Goal: Information Seeking & Learning: Learn about a topic

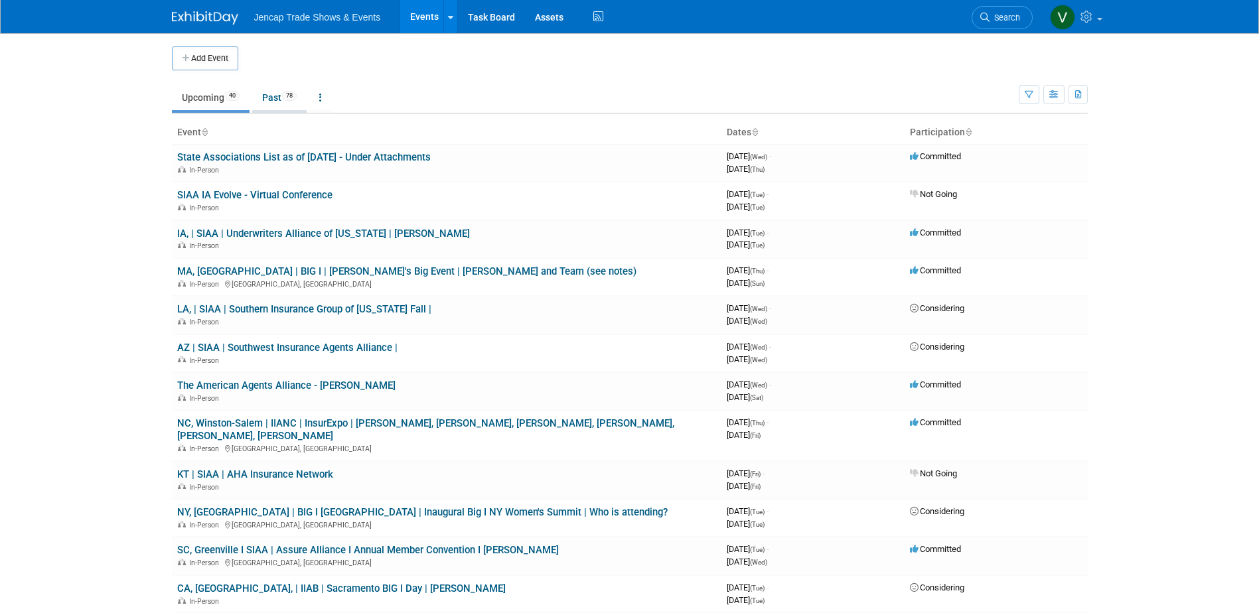
click at [276, 96] on link "Past 78" at bounding box center [279, 97] width 54 height 25
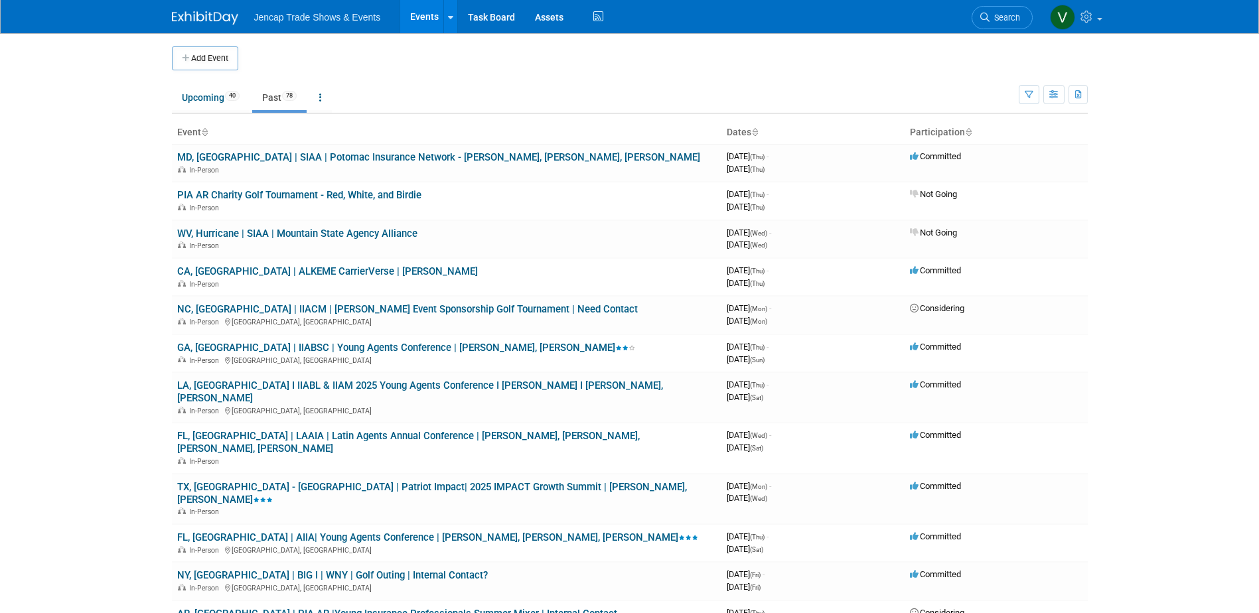
click at [276, 92] on link "Past 78" at bounding box center [279, 97] width 54 height 25
click at [205, 98] on link "Upcoming 40" at bounding box center [211, 97] width 78 height 25
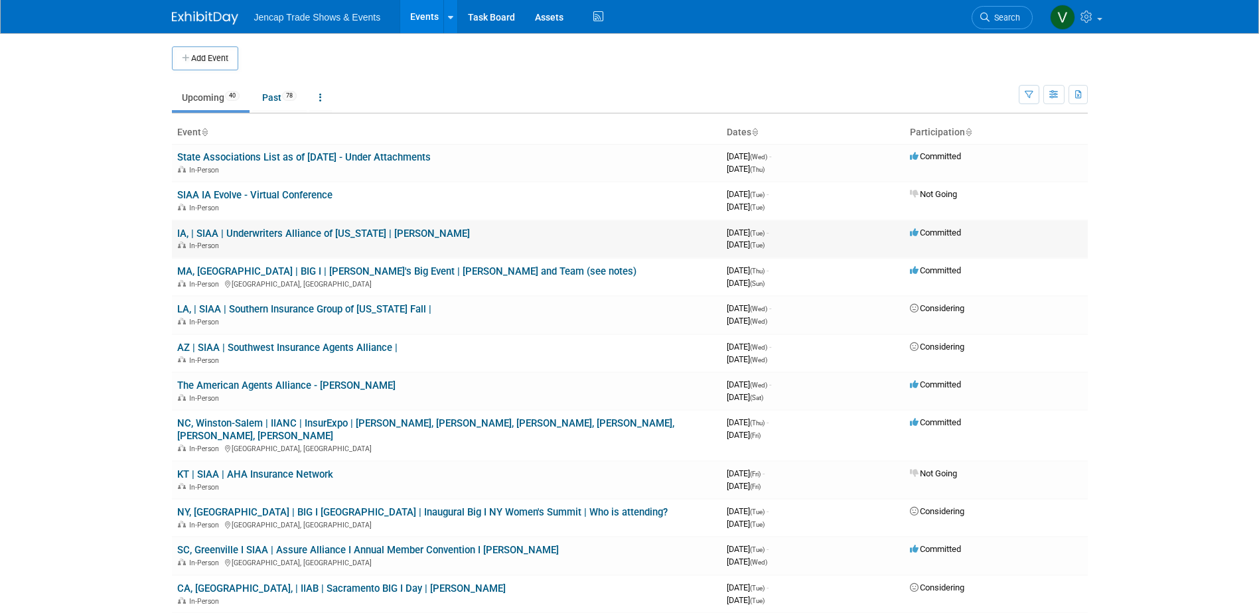
click at [382, 238] on link "IA, | SIAA | Underwriters Alliance of [US_STATE] | [PERSON_NAME]" at bounding box center [323, 234] width 293 height 12
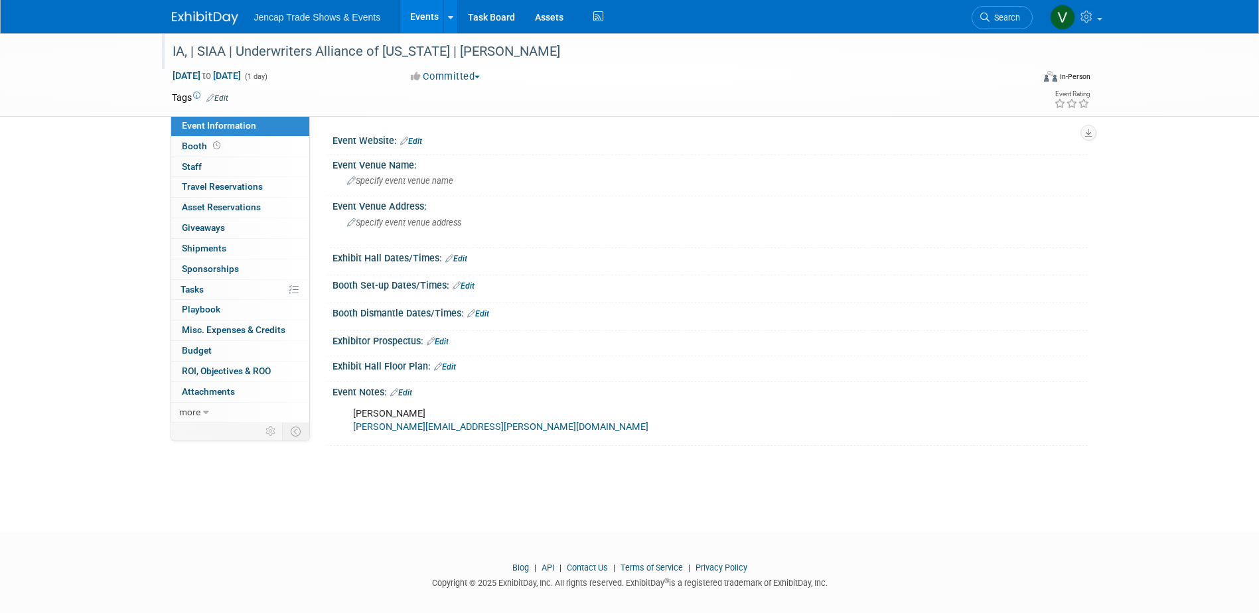
click at [507, 56] on div "IA, | SIAA | Underwriters Alliance of [US_STATE] | [PERSON_NAME]" at bounding box center [590, 52] width 845 height 24
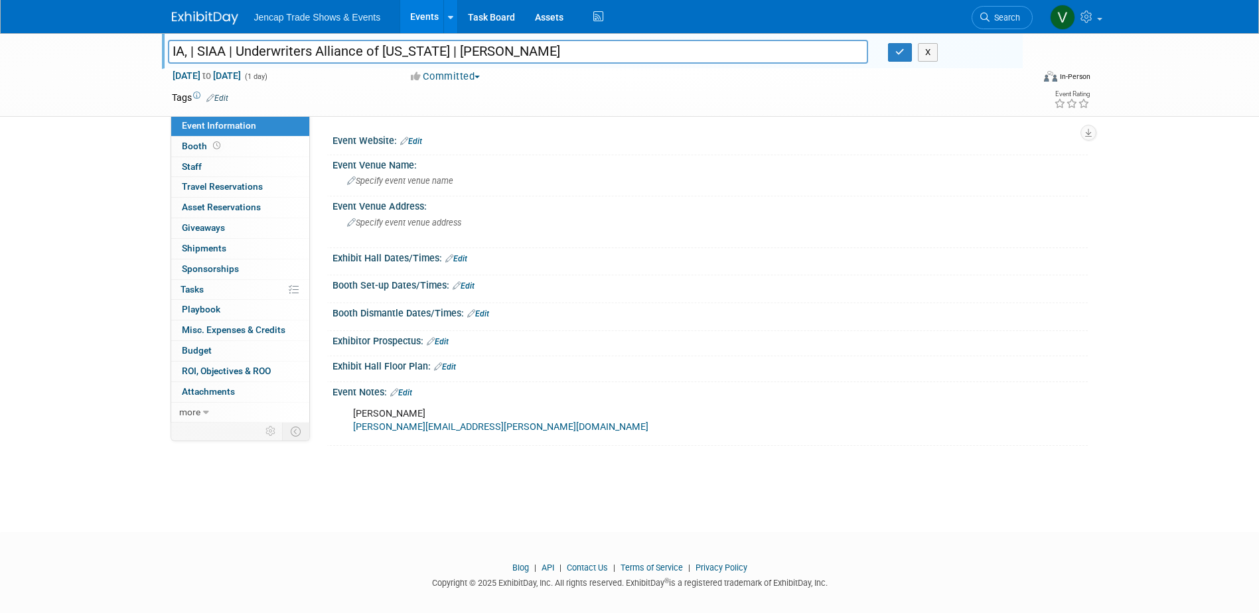
drag, startPoint x: 475, startPoint y: 52, endPoint x: 117, endPoint y: 30, distance: 358.5
click at [117, 30] on body "Jencap Trade Shows & Events Events Add Event Bulk Upload Events Shareable Event…" at bounding box center [629, 306] width 1259 height 613
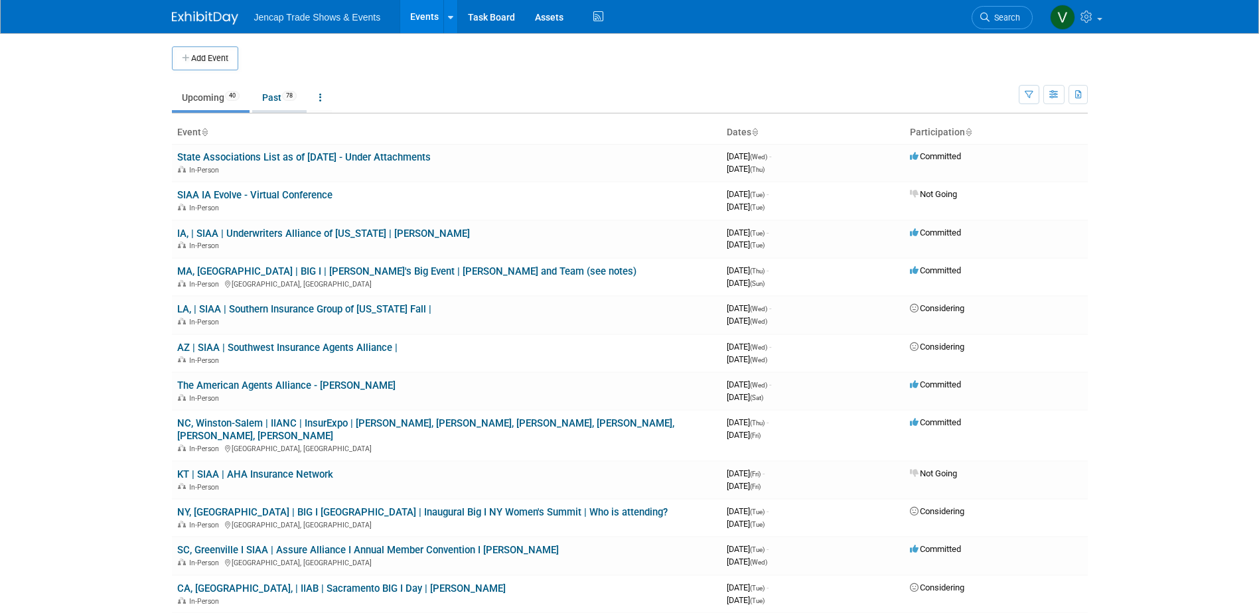
click at [272, 98] on link "Past 78" at bounding box center [279, 97] width 54 height 25
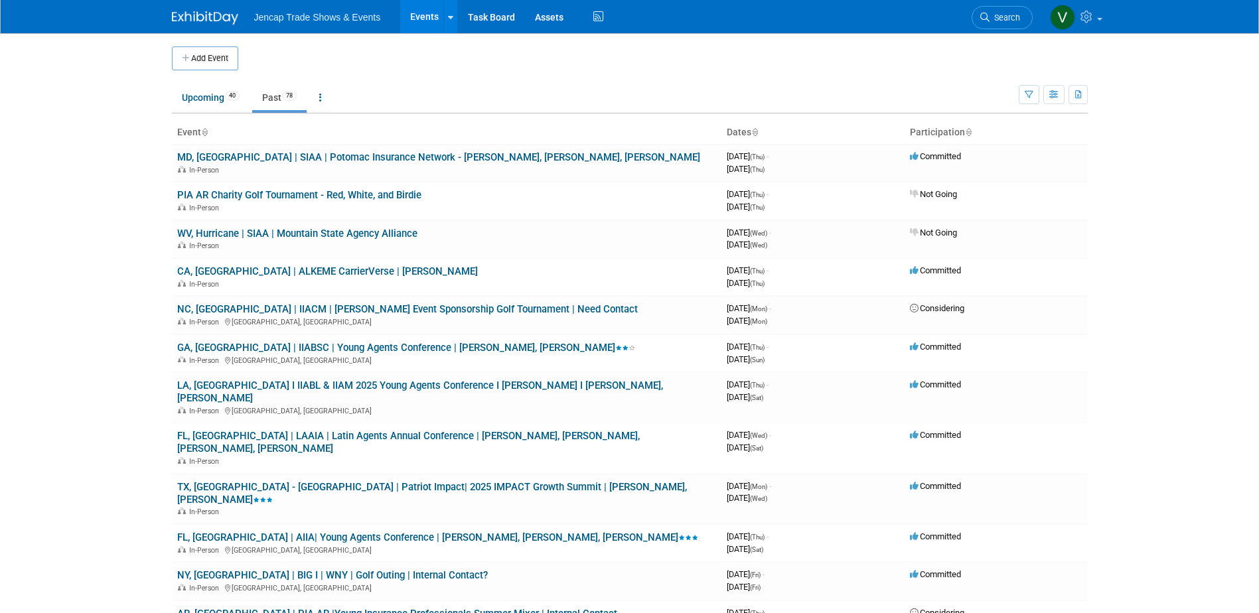
click at [280, 96] on link "Past 78" at bounding box center [279, 97] width 54 height 25
click at [274, 96] on link "Past 78" at bounding box center [279, 97] width 54 height 25
